Goal: Transaction & Acquisition: Purchase product/service

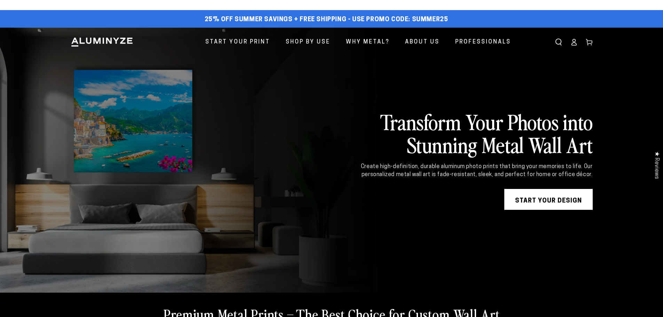
click at [539, 200] on link "START YOUR DESIGN" at bounding box center [549, 199] width 88 height 21
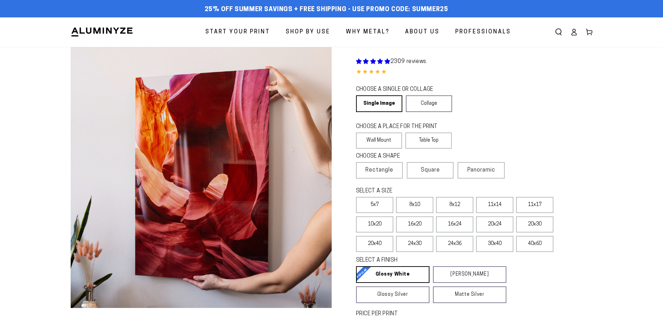
select select "**********"
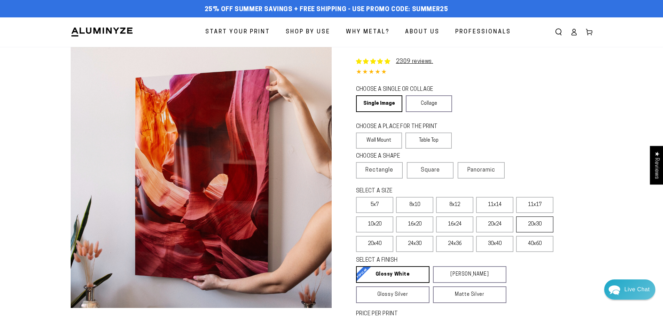
click at [532, 226] on label "20x30" at bounding box center [534, 225] width 37 height 16
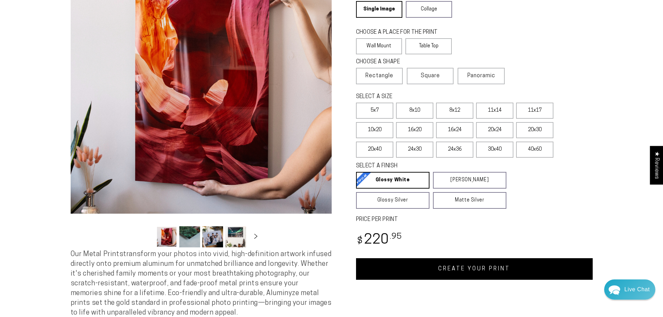
scroll to position [104, 0]
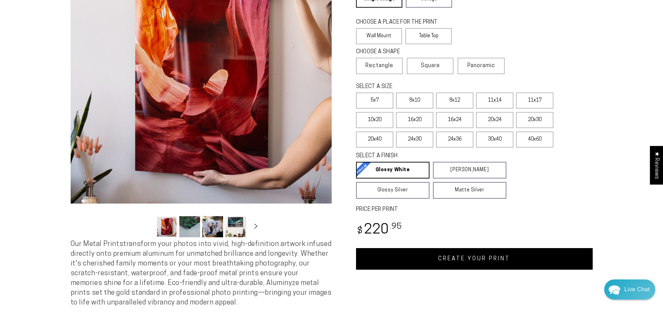
click at [468, 259] on link "CREATE YOUR PRINT" at bounding box center [474, 259] width 237 height 22
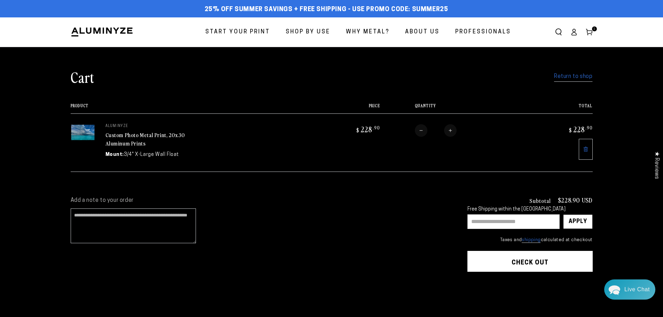
click at [529, 260] on button "Check out" at bounding box center [530, 261] width 125 height 21
